Goal: Information Seeking & Learning: Learn about a topic

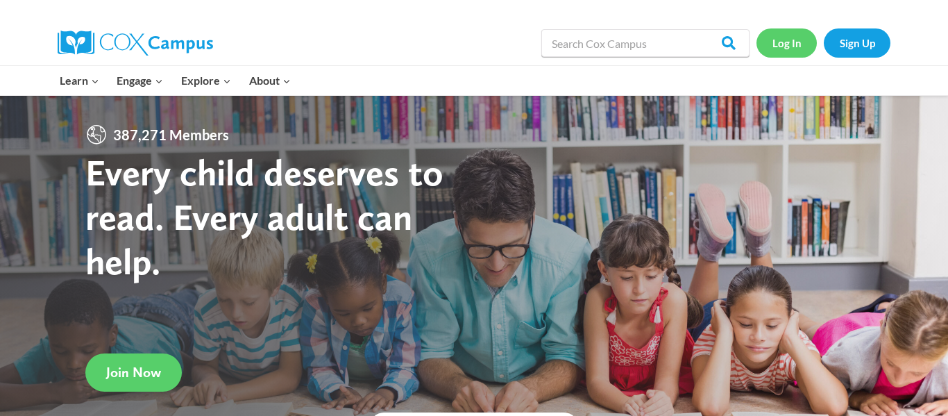
click at [791, 40] on link "Log In" at bounding box center [787, 42] width 60 height 28
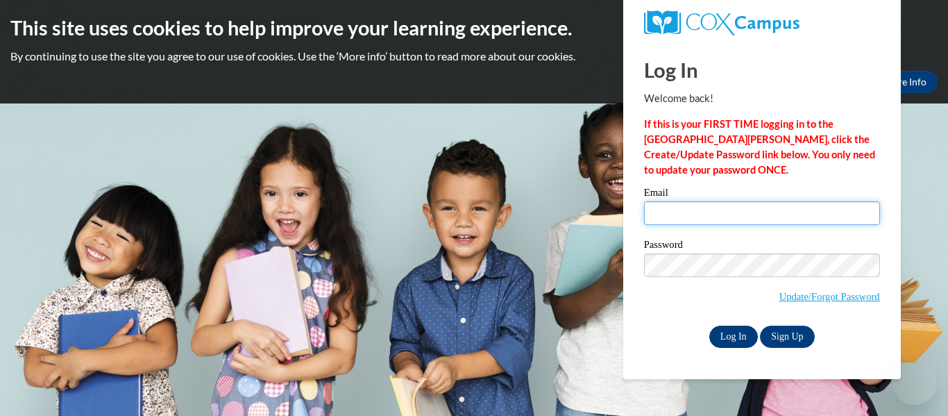
type input "mallen7046@stu.southernregional.edu"
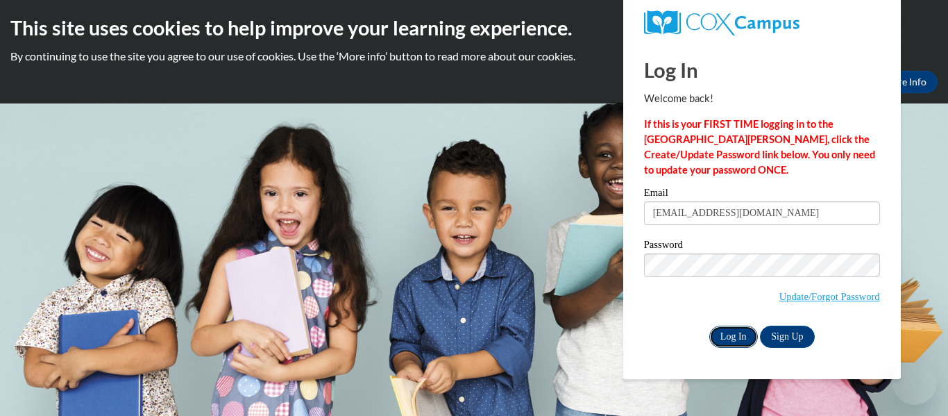
click at [723, 329] on input "Log In" at bounding box center [733, 337] width 49 height 22
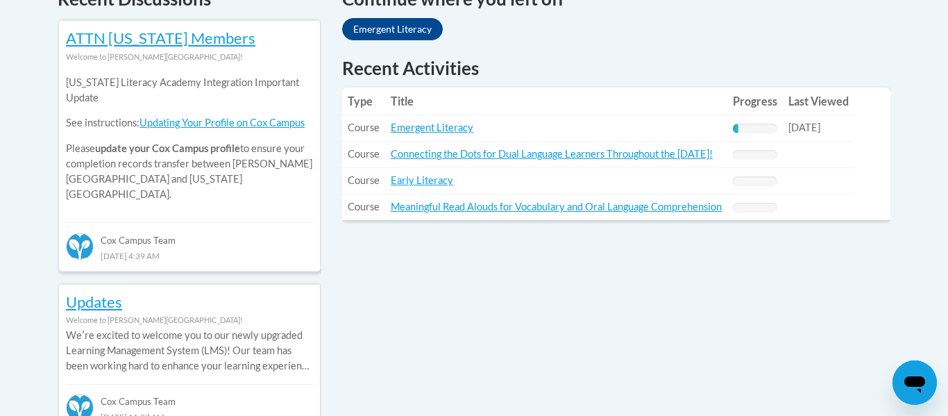
scroll to position [639, 0]
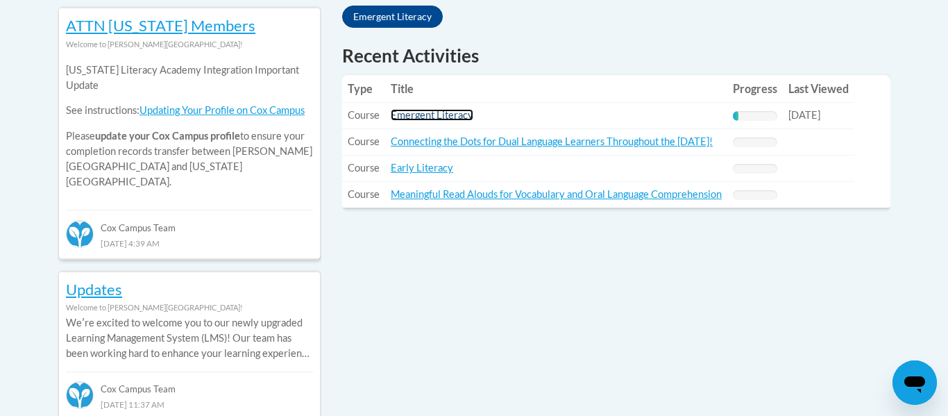
click at [441, 115] on link "Emergent Literacy" at bounding box center [432, 115] width 83 height 12
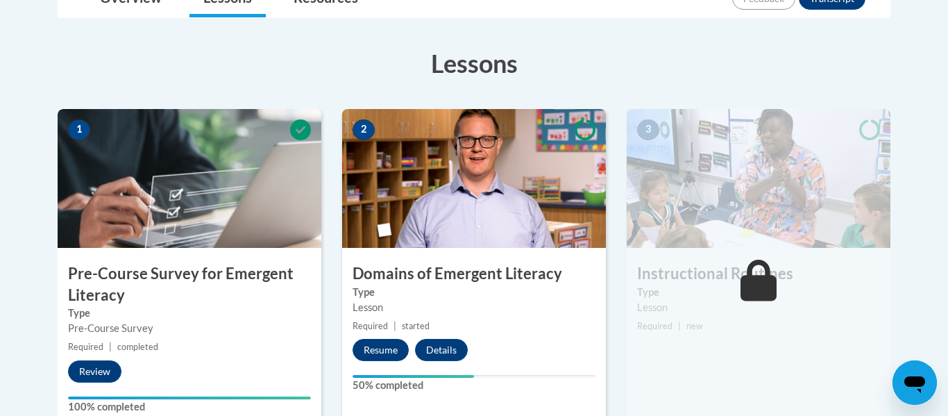
scroll to position [361, 0]
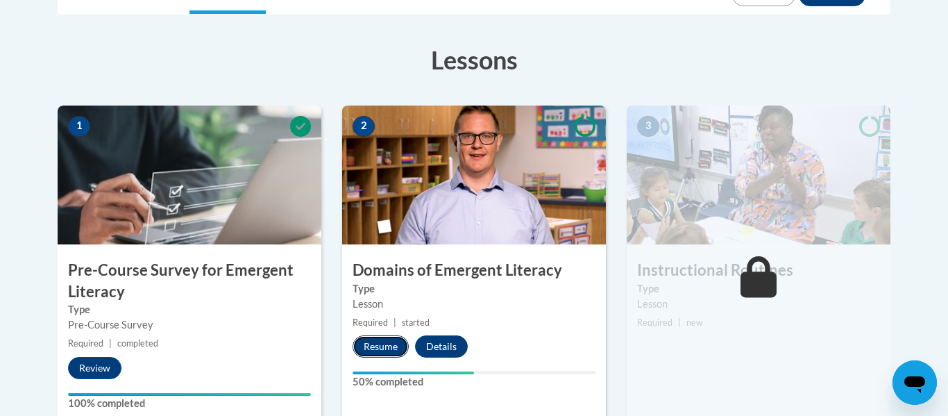
click at [385, 353] on button "Resume" at bounding box center [381, 346] width 56 height 22
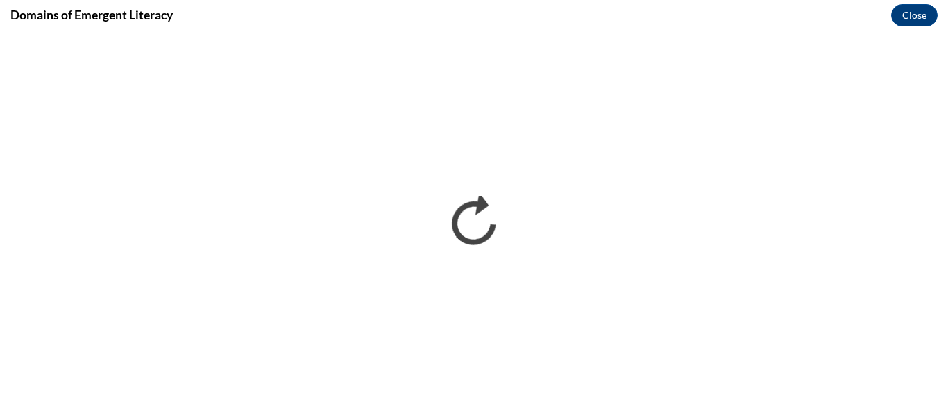
scroll to position [0, 0]
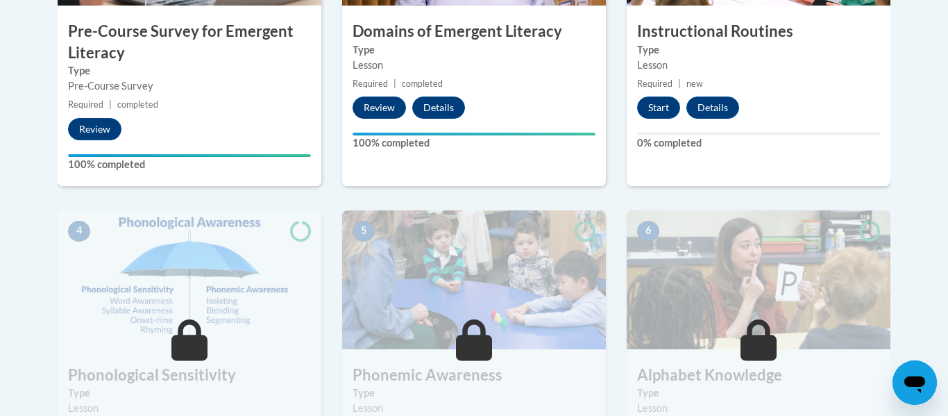
scroll to position [616, 0]
